Goal: Task Accomplishment & Management: Complete application form

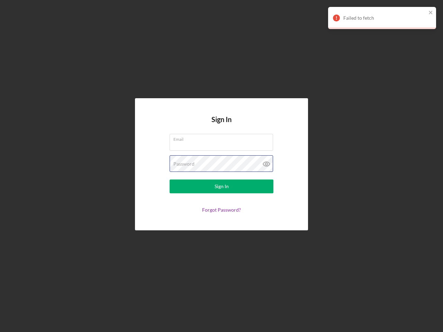
click at [221, 166] on div "Password" at bounding box center [221, 163] width 104 height 17
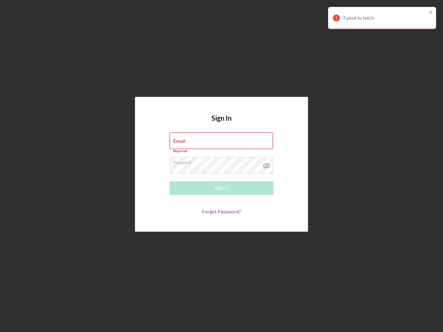
click at [266, 164] on icon at bounding box center [266, 165] width 17 height 17
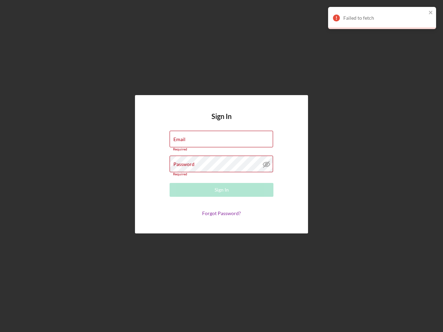
click at [382, 18] on div "Failed to fetch" at bounding box center [384, 18] width 83 height 6
